Goal: Find specific page/section: Find specific page/section

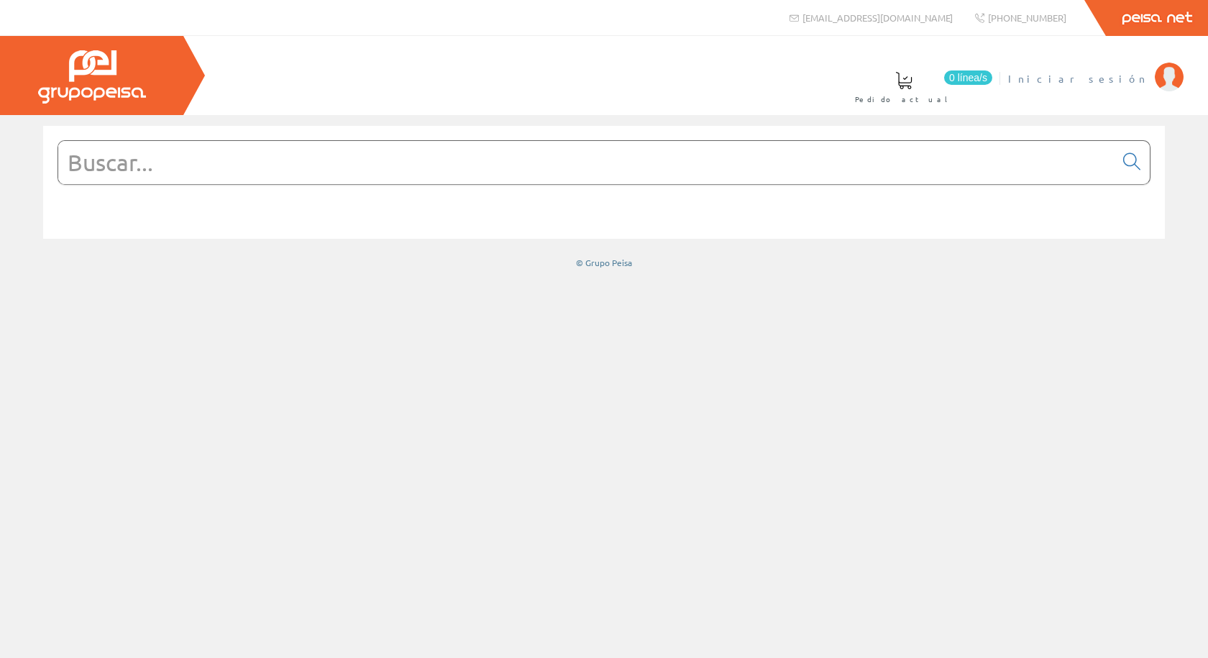
click at [1129, 81] on span "Iniciar sesión" at bounding box center [1079, 78] width 140 height 14
click at [760, 158] on input "text" at bounding box center [586, 162] width 1057 height 43
click at [1101, 87] on li "Inma Catalán Mi cuenta Mis datos Mis ofertas Mis pedidos Mis albaranes Mis fact…" at bounding box center [1106, 87] width 161 height 55
click at [1106, 78] on span "Inma Catalán" at bounding box center [1088, 78] width 119 height 14
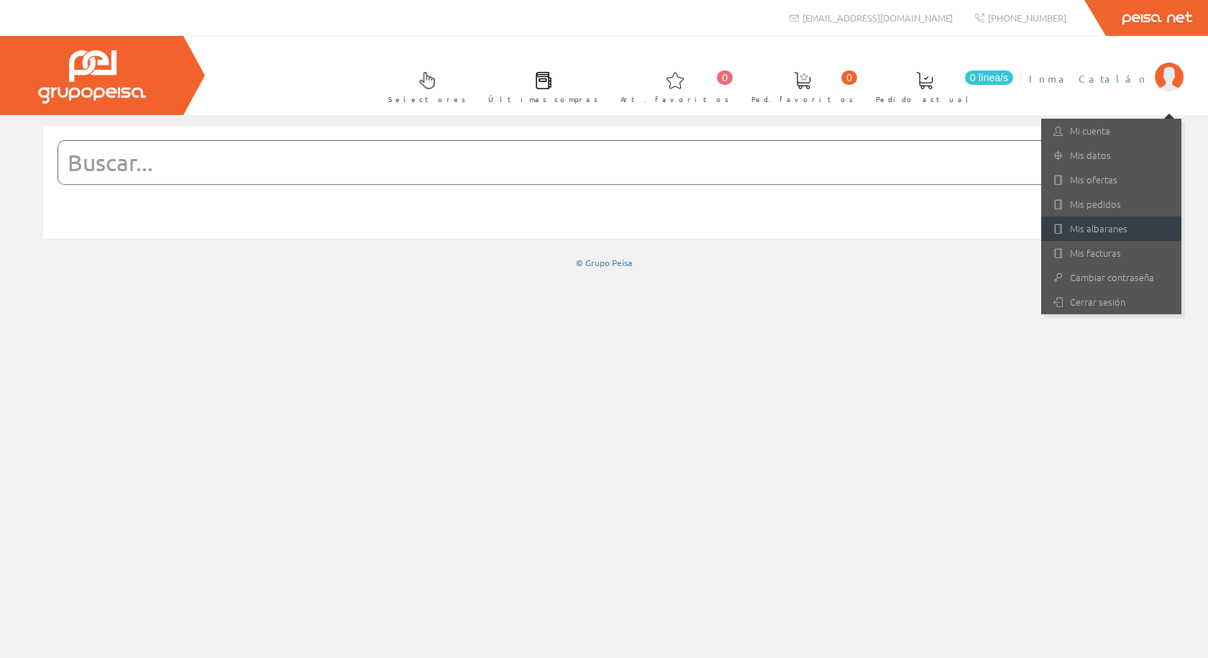
click at [1111, 225] on link "Mis albaranes" at bounding box center [1112, 229] width 140 height 24
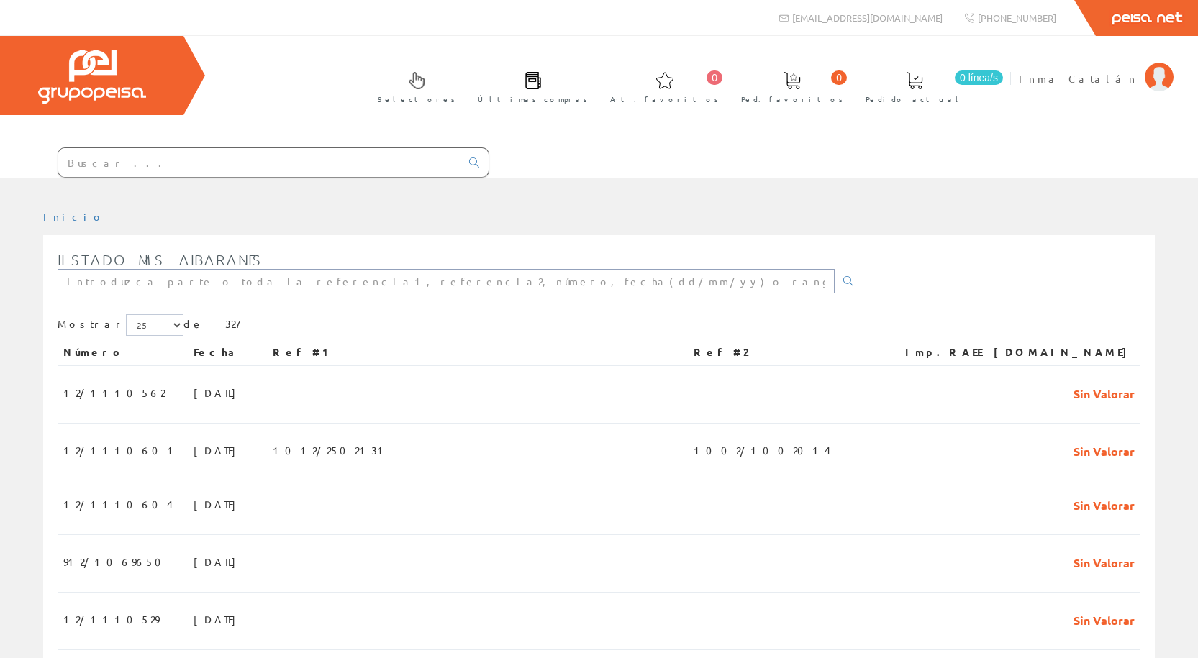
click at [131, 291] on input "text" at bounding box center [446, 281] width 777 height 24
type input "12/1110618"
click at [834, 288] on link at bounding box center [848, 281] width 29 height 24
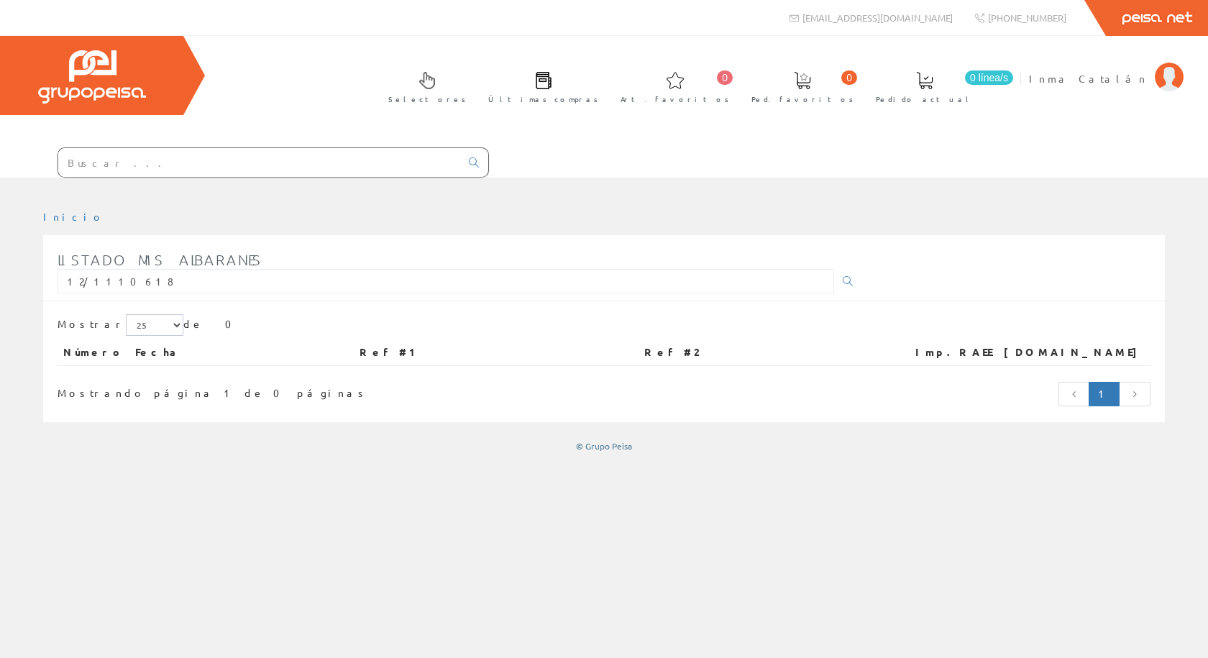
click at [460, 148] on input "text" at bounding box center [259, 162] width 402 height 29
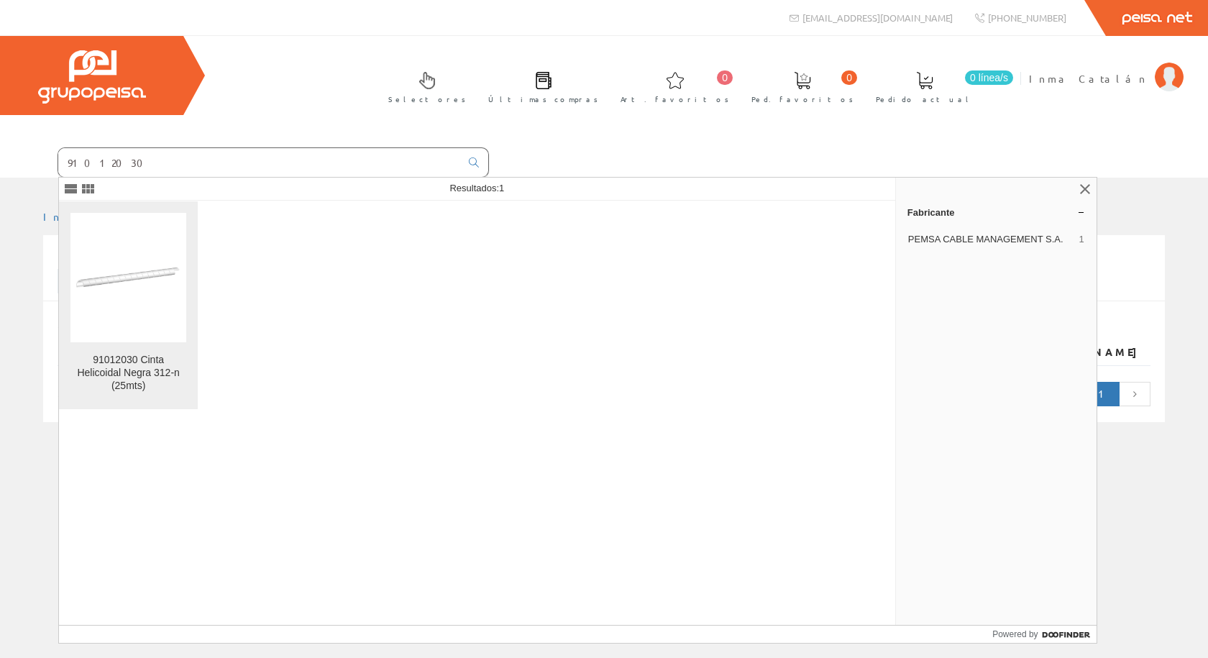
type input "91012030"
click at [134, 376] on div "91012030 Cinta Helicoidal Negra 312-n (25mts)" at bounding box center [128, 373] width 116 height 39
